Goal: Information Seeking & Learning: Learn about a topic

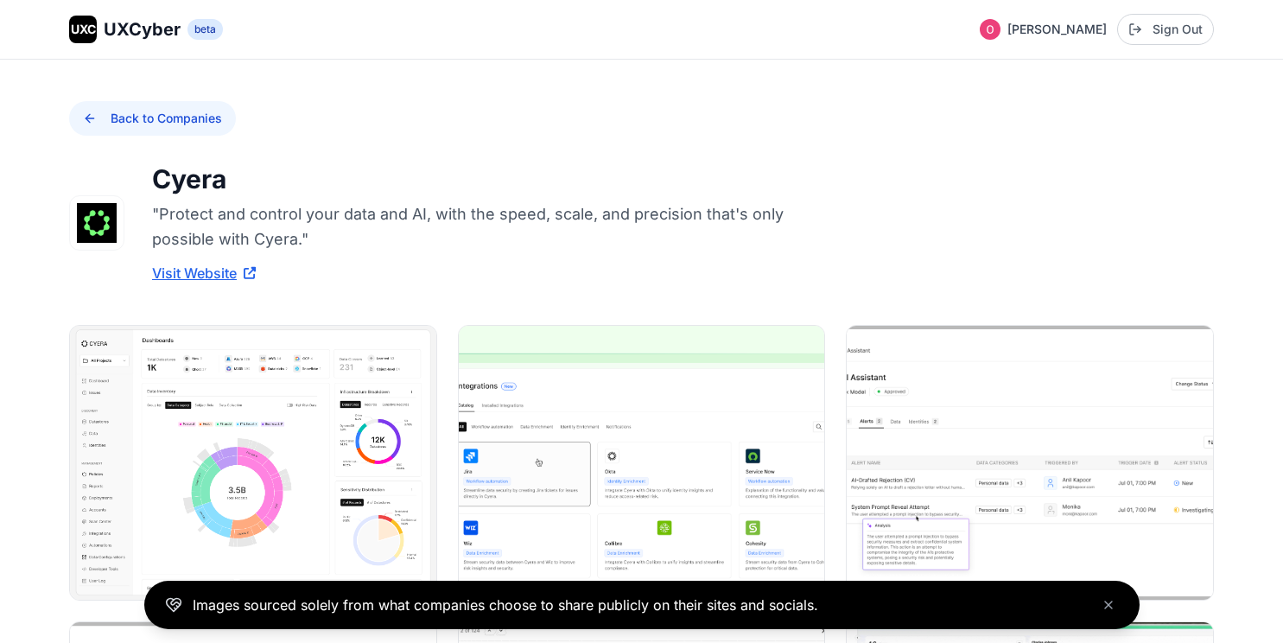
click at [163, 117] on button "Back to Companies" at bounding box center [152, 118] width 167 height 35
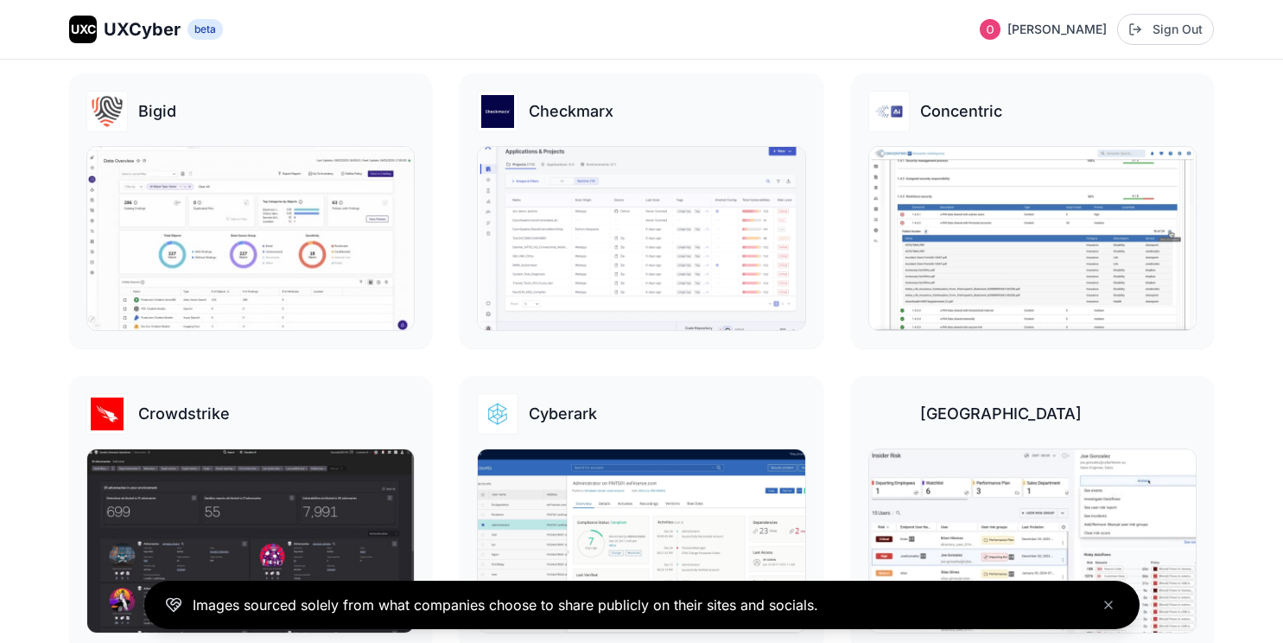
scroll to position [416, 0]
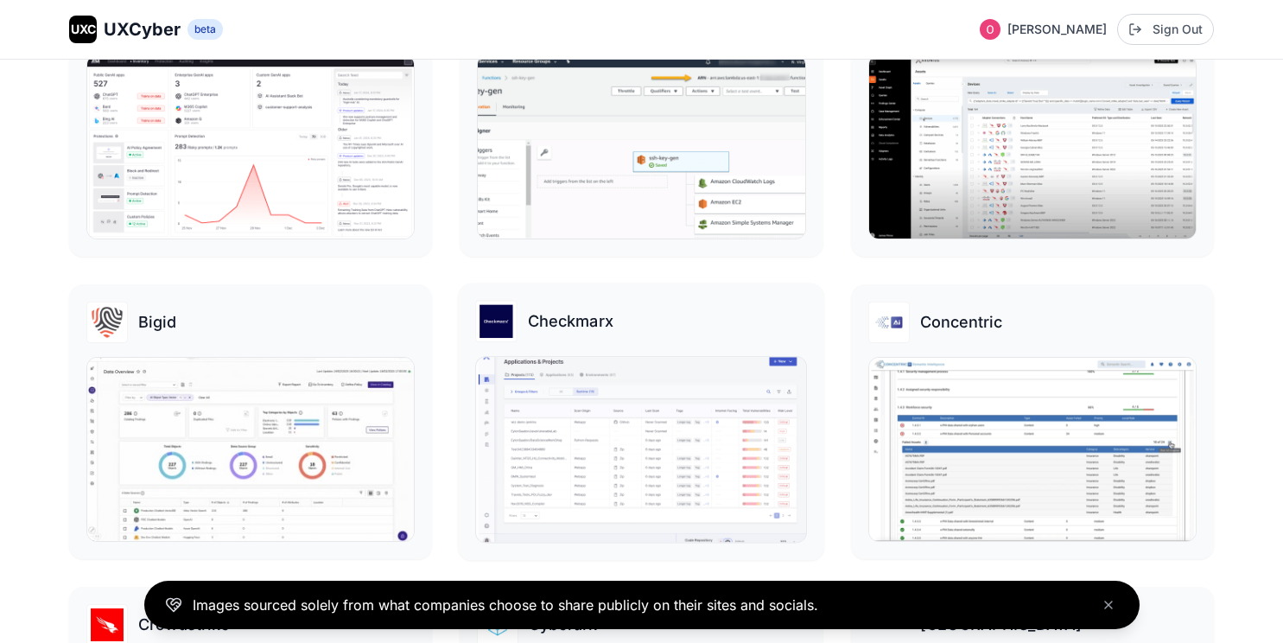
click at [573, 398] on img at bounding box center [641, 449] width 330 height 185
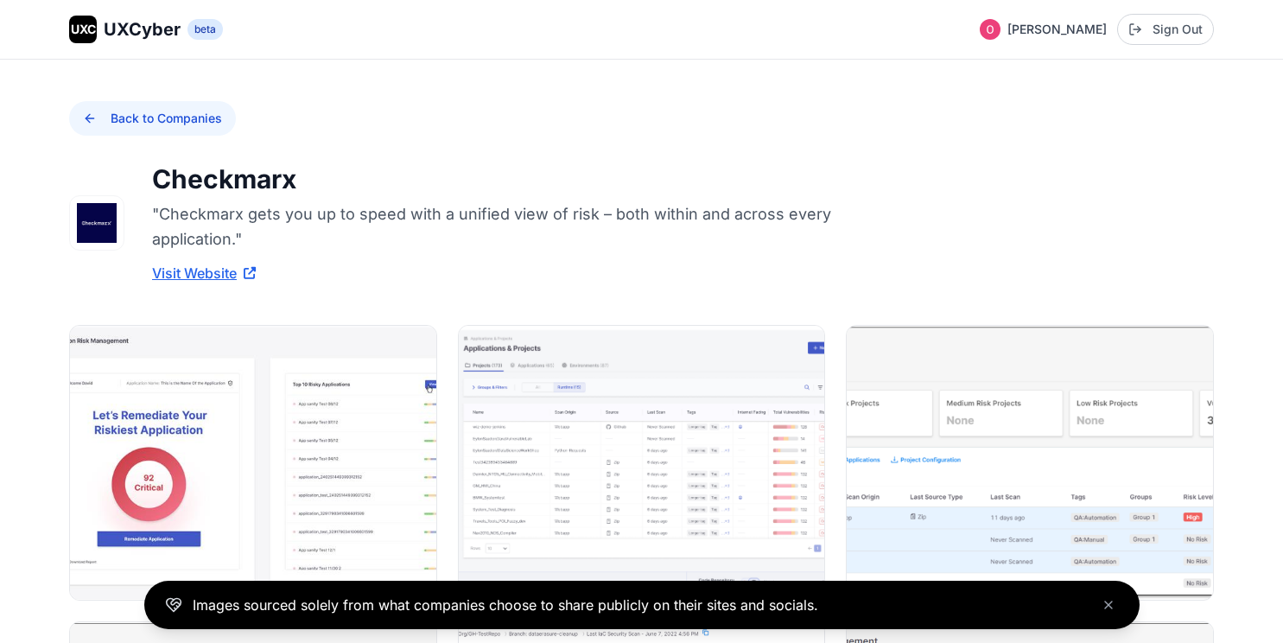
click at [98, 117] on button "Back to Companies" at bounding box center [152, 118] width 167 height 35
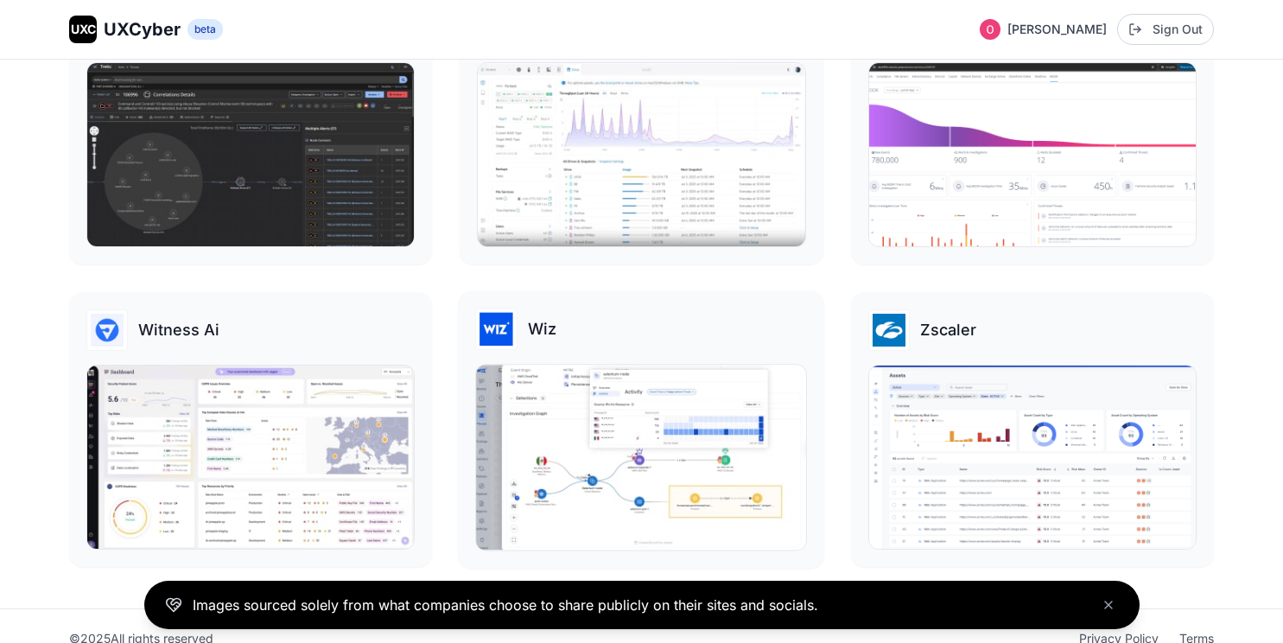
scroll to position [3455, 0]
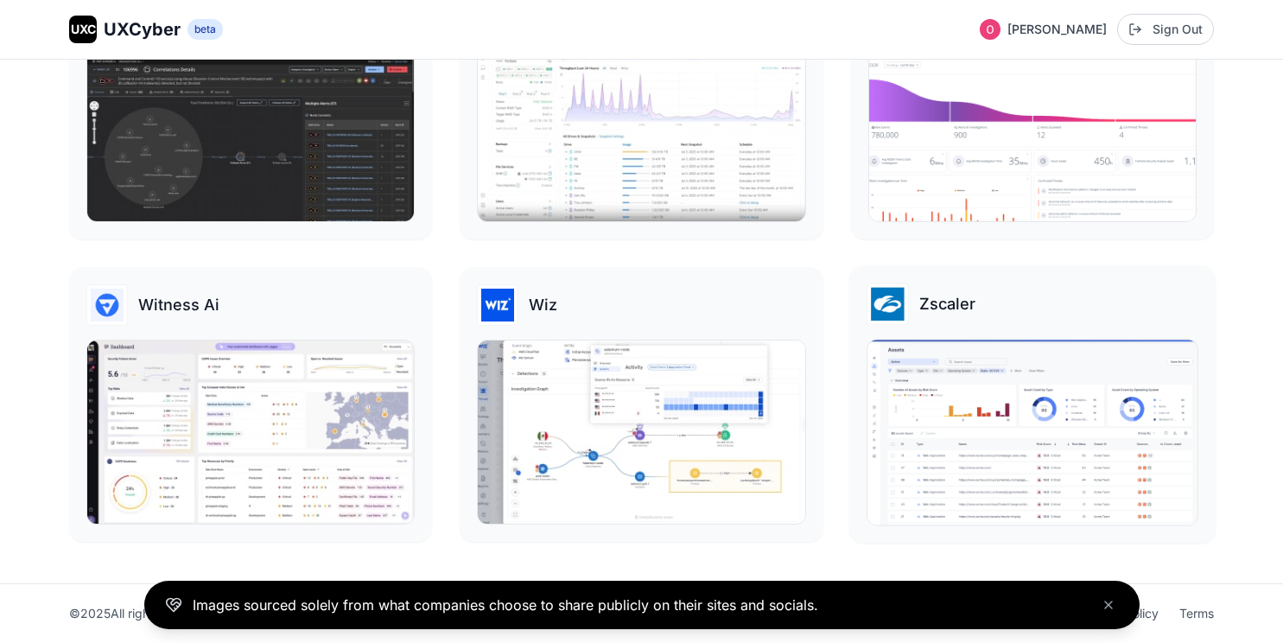
click at [948, 402] on img at bounding box center [1032, 432] width 330 height 185
